Goal: Entertainment & Leisure: Consume media (video, audio)

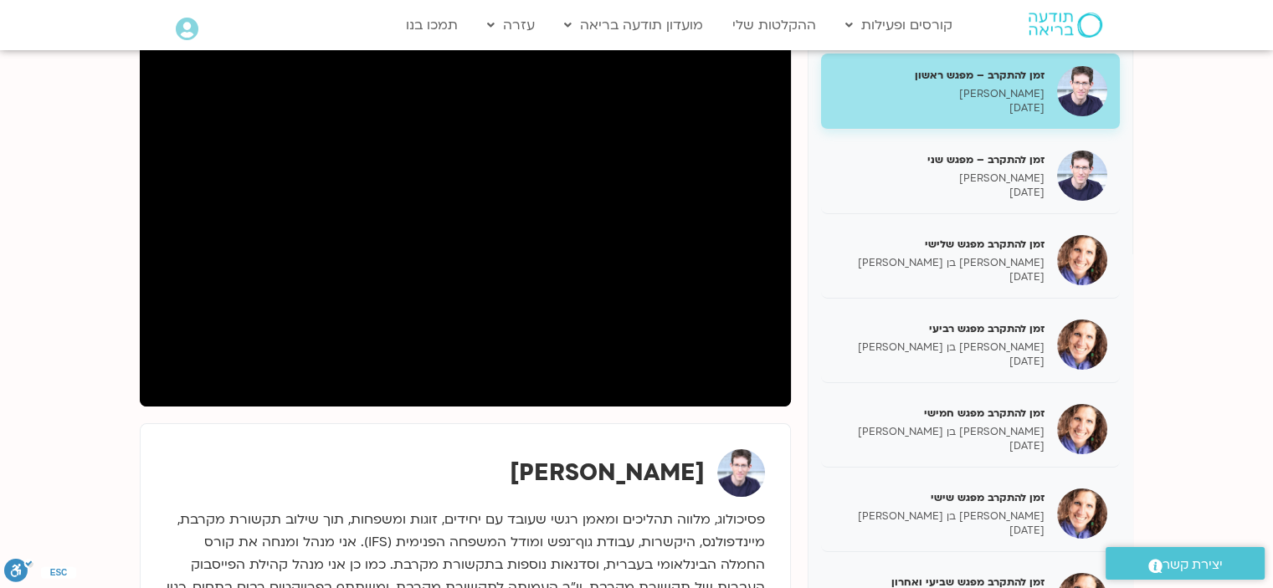
scroll to position [238, 0]
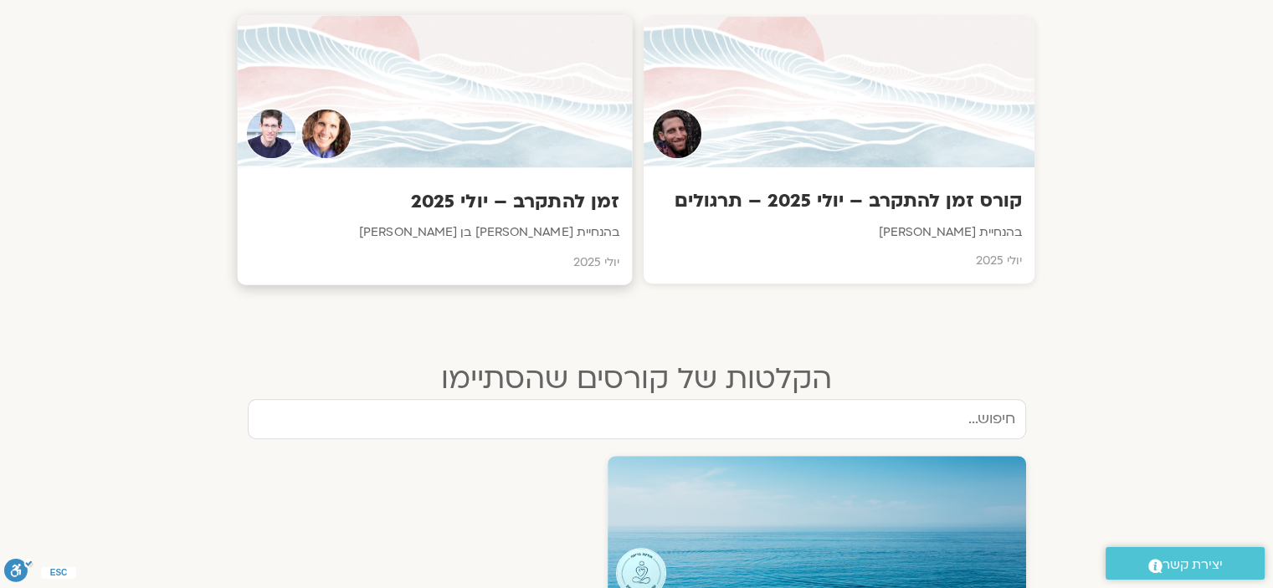
scroll to position [645, 0]
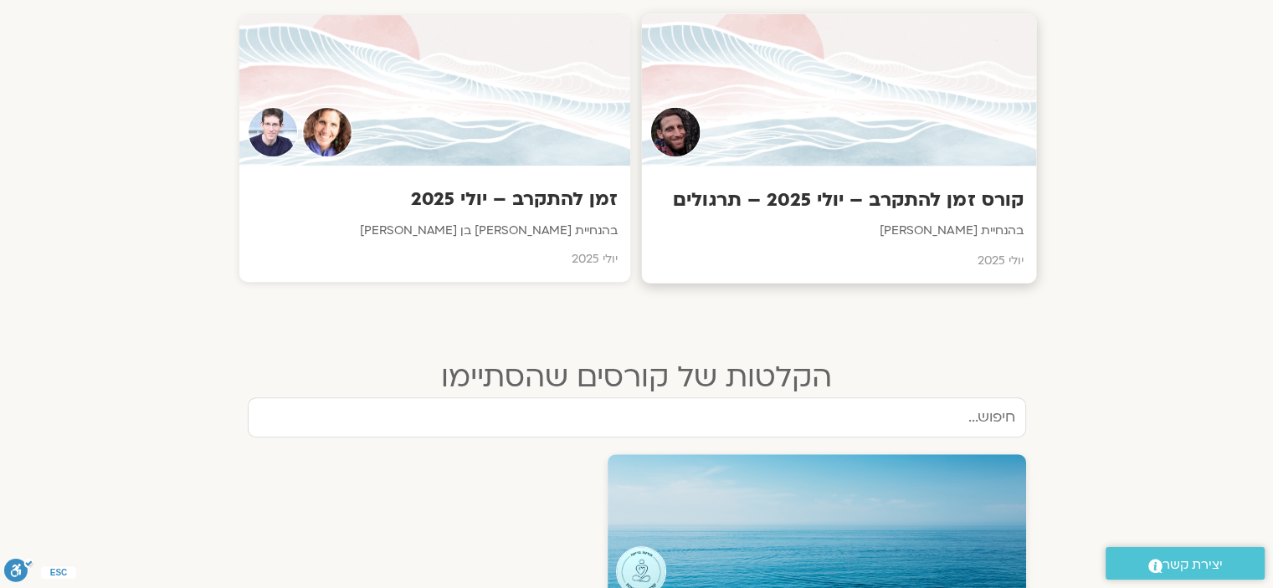
click at [844, 132] on div at bounding box center [838, 90] width 395 height 152
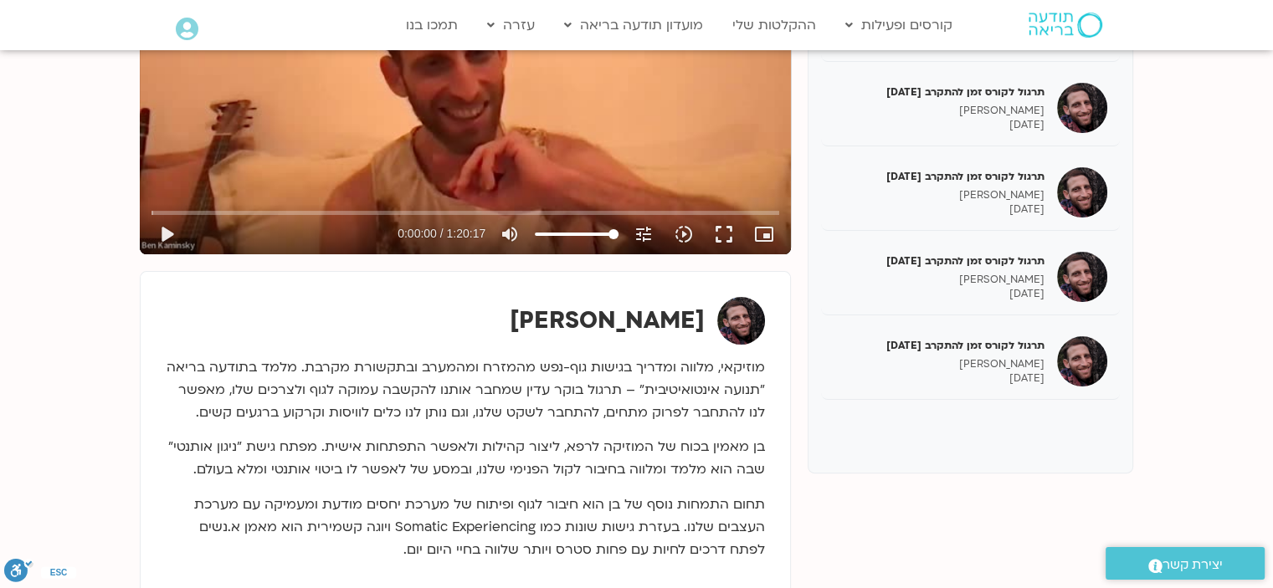
scroll to position [400, 0]
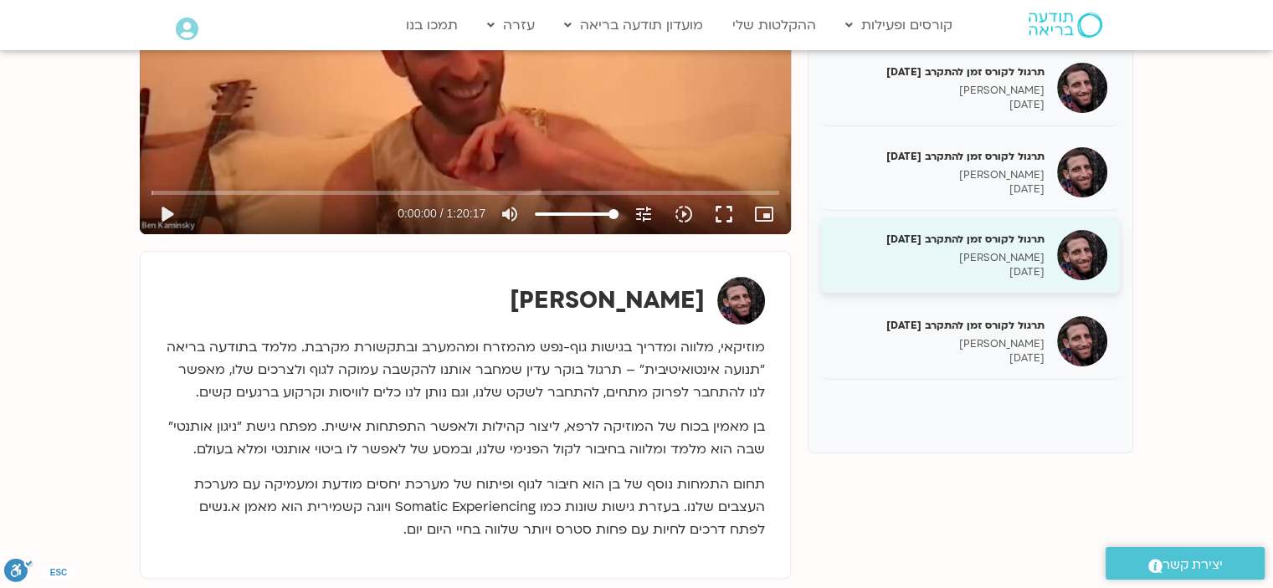
click at [986, 267] on p "18/08/2025" at bounding box center [939, 272] width 211 height 14
